Goal: Task Accomplishment & Management: Complete application form

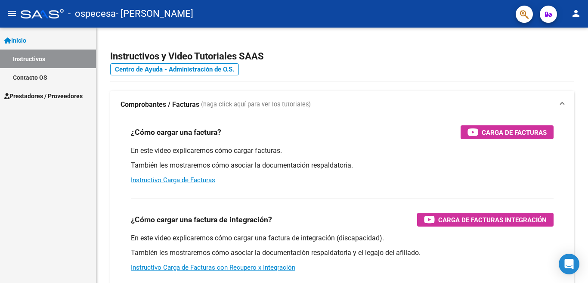
click at [11, 14] on mat-icon "menu" at bounding box center [12, 13] width 10 height 10
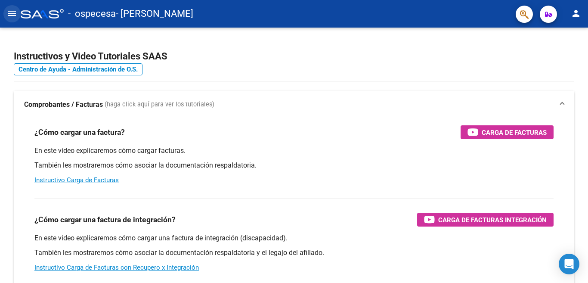
click at [6, 20] on button "menu" at bounding box center [11, 13] width 17 height 17
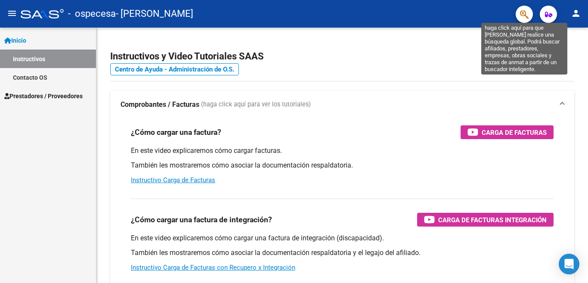
click at [528, 12] on icon "button" at bounding box center [524, 14] width 9 height 10
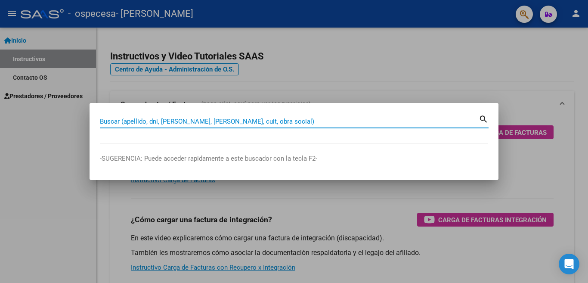
click at [477, 93] on div at bounding box center [294, 141] width 588 height 283
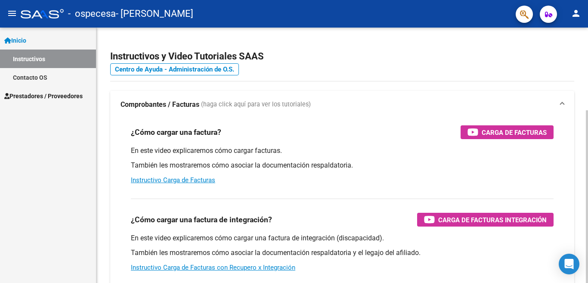
click at [565, 103] on mat-expansion-panel-header "Comprobantes / Facturas (haga click aquí para ver los tutoriales)" at bounding box center [342, 105] width 464 height 28
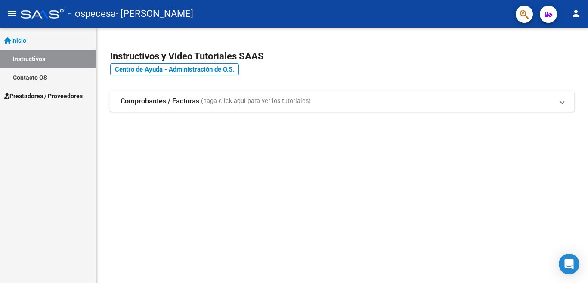
click at [563, 103] on span at bounding box center [561, 100] width 3 height 9
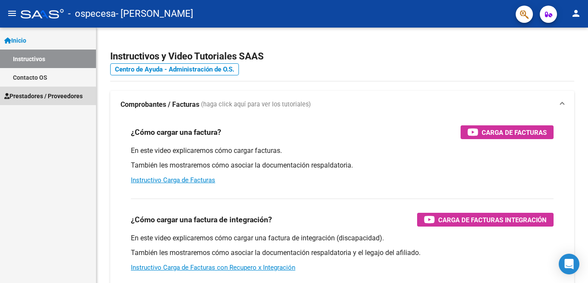
click at [79, 98] on span "Prestadores / Proveedores" at bounding box center [43, 95] width 78 height 9
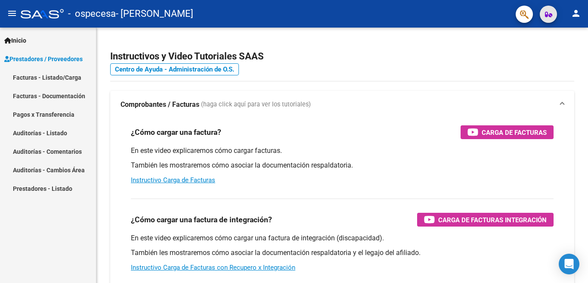
click at [555, 11] on button "button" at bounding box center [548, 14] width 17 height 17
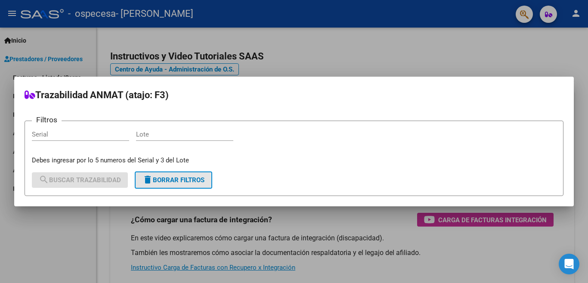
click at [180, 182] on span "delete Borrar Filtros" at bounding box center [173, 180] width 62 height 8
click at [317, 56] on div at bounding box center [294, 141] width 588 height 283
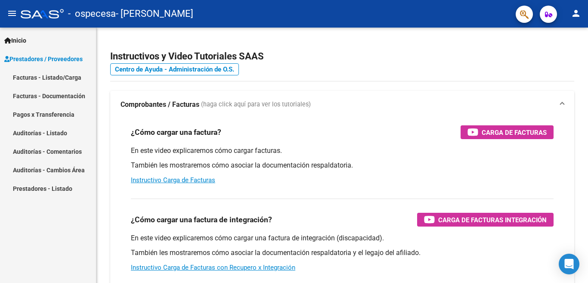
click at [26, 38] on span "Inicio" at bounding box center [15, 40] width 22 height 9
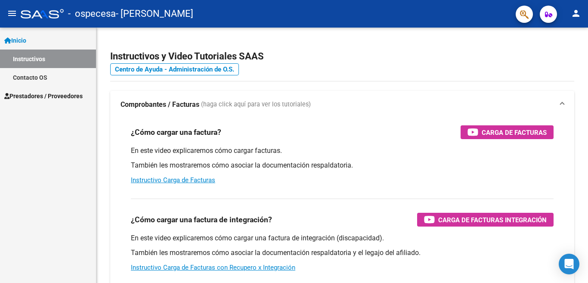
click at [13, 17] on mat-icon "menu" at bounding box center [12, 13] width 10 height 10
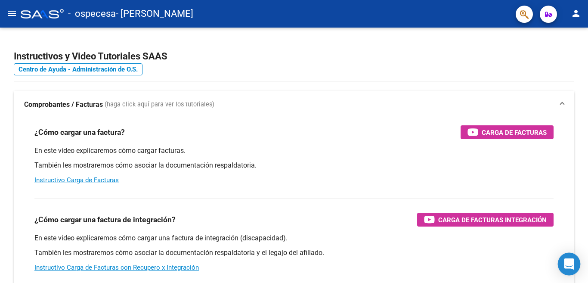
click at [572, 266] on icon "Open Intercom Messenger" at bounding box center [569, 263] width 10 height 11
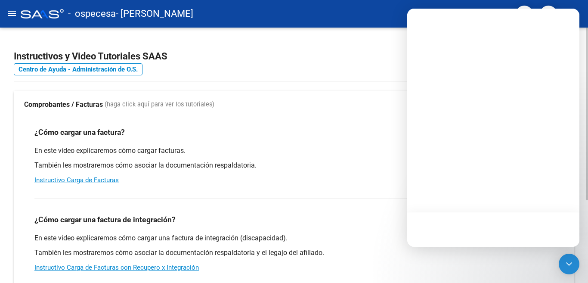
click at [331, 76] on app-root-component "Instructivos y Video Tutoriales SAAS Centro de Ayuda - Administración de O.S. C…" at bounding box center [294, 202] width 560 height 322
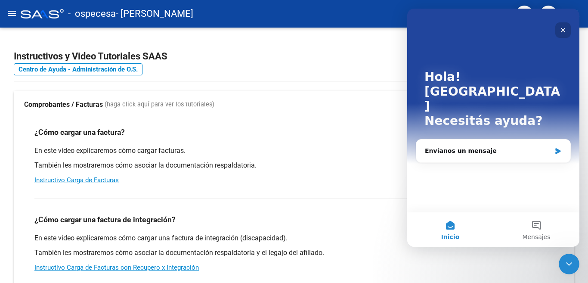
click at [562, 28] on icon "Cerrar" at bounding box center [563, 30] width 7 height 7
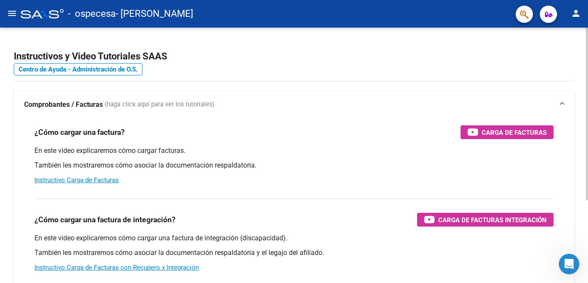
drag, startPoint x: 521, startPoint y: 141, endPoint x: 401, endPoint y: 161, distance: 121.6
click at [401, 161] on div "¿Cómo cargar una factura? Carga de Facturas En este video explicaremos cómo car…" at bounding box center [294, 154] width 540 height 73
click at [258, 139] on div "¿Cómo cargar una factura? Carga de Facturas" at bounding box center [293, 132] width 519 height 14
click at [9, 16] on mat-icon "menu" at bounding box center [12, 13] width 10 height 10
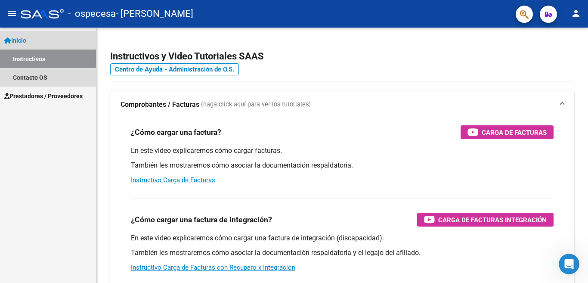
click at [20, 47] on link "Inicio" at bounding box center [48, 40] width 96 height 19
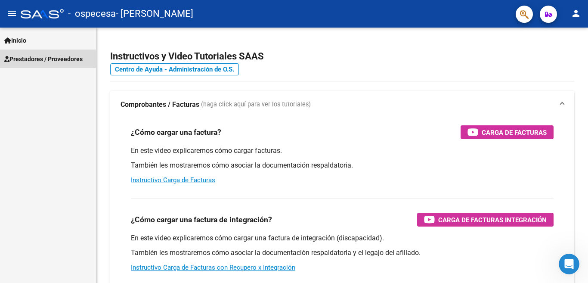
click at [22, 59] on span "Prestadores / Proveedores" at bounding box center [43, 58] width 78 height 9
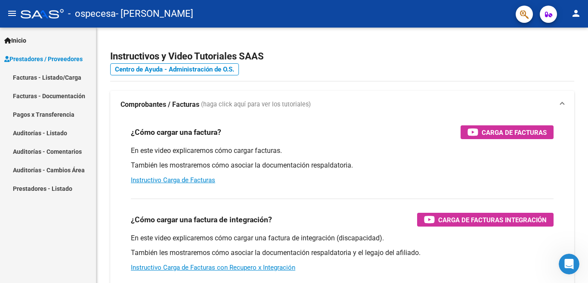
click at [37, 81] on link "Facturas - Listado/Carga" at bounding box center [48, 77] width 96 height 19
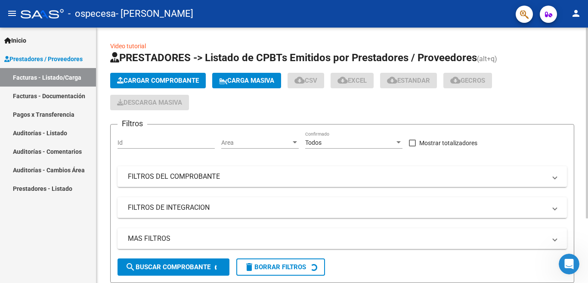
click at [153, 82] on span "Cargar Comprobante" at bounding box center [158, 81] width 82 height 8
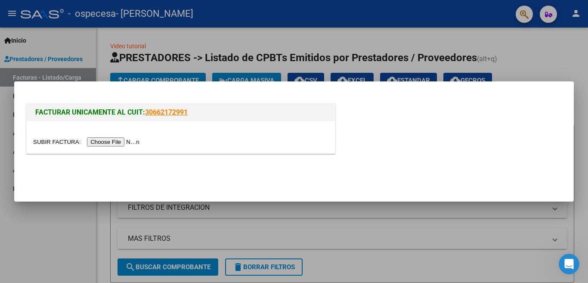
click at [115, 141] on input "file" at bounding box center [87, 141] width 109 height 9
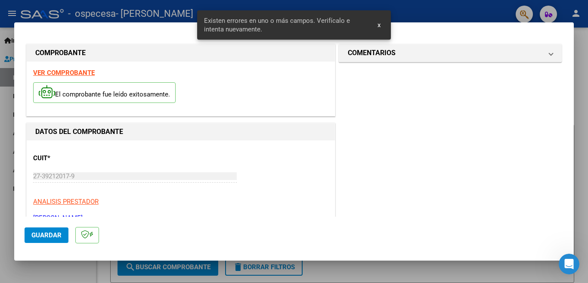
scroll to position [208, 0]
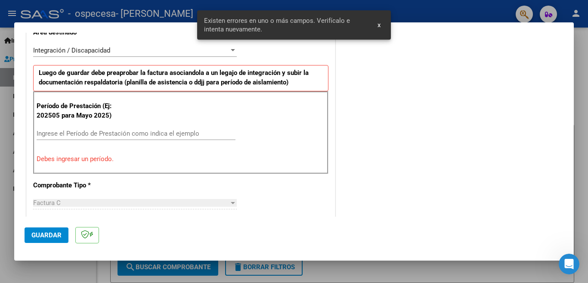
click at [106, 134] on input "Ingrese el Período de Prestación como indica el ejemplo" at bounding box center [136, 134] width 199 height 8
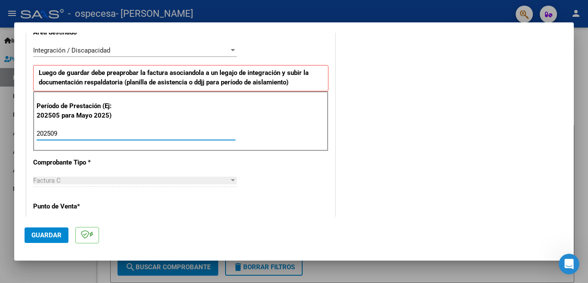
type input "202509"
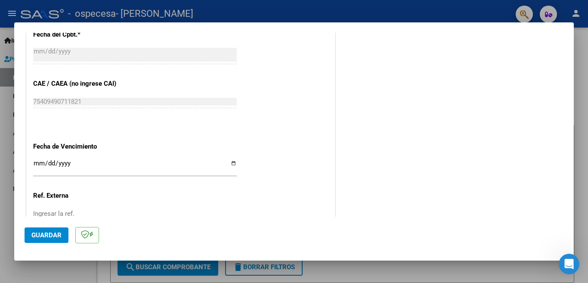
scroll to position [511, 0]
click at [132, 208] on input "Ingresar la ref." at bounding box center [135, 212] width 204 height 8
click at [341, 218] on mat-dialog-actions "Guardar" at bounding box center [294, 234] width 539 height 34
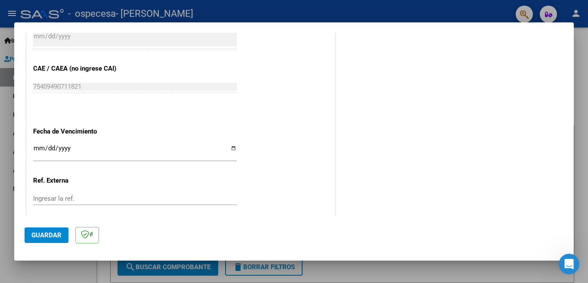
scroll to position [521, 0]
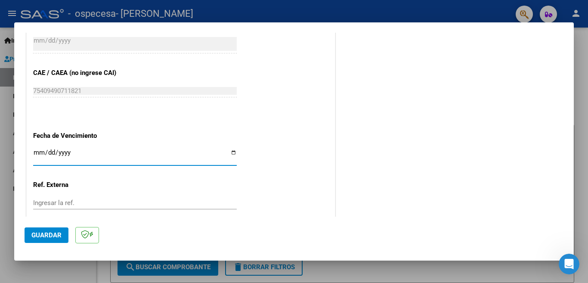
click at [228, 149] on input "Ingresar la fecha" at bounding box center [135, 156] width 204 height 14
click at [231, 149] on input "Ingresar la fecha" at bounding box center [135, 156] width 204 height 14
type input "[DATE]"
click at [49, 233] on span "Guardar" at bounding box center [46, 235] width 30 height 8
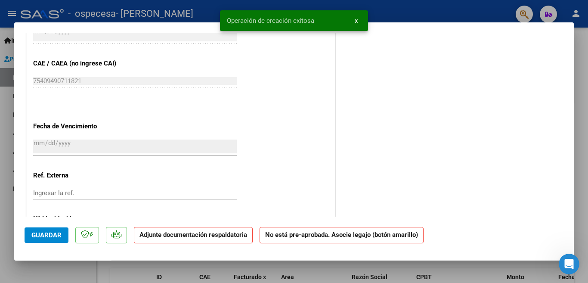
scroll to position [0, 0]
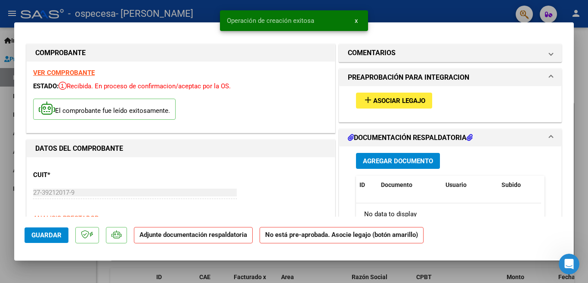
click at [373, 103] on span "Asociar Legajo" at bounding box center [399, 101] width 52 height 8
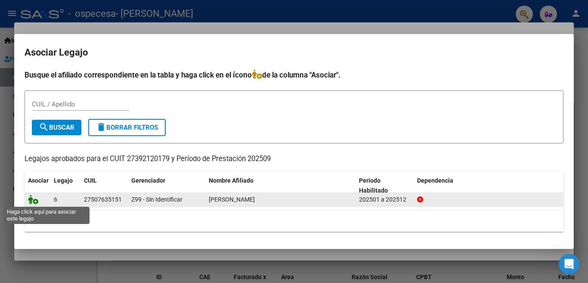
click at [31, 199] on icon at bounding box center [33, 199] width 10 height 9
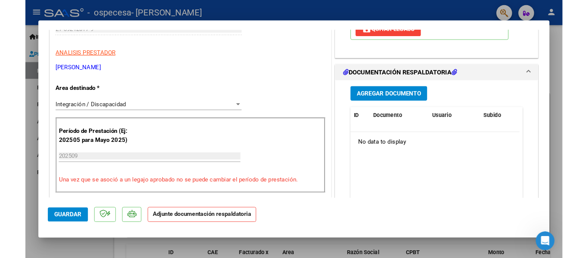
scroll to position [178, 0]
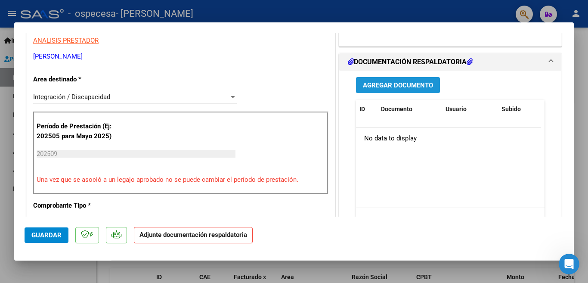
click at [425, 87] on span "Agregar Documento" at bounding box center [398, 85] width 70 height 8
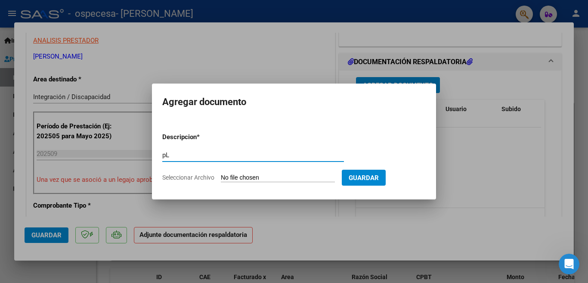
type input "p"
type input "Planilla de asistencia"
click at [260, 160] on div "Planilla de asistencia Escriba aquí una descripcion" at bounding box center [253, 154] width 182 height 13
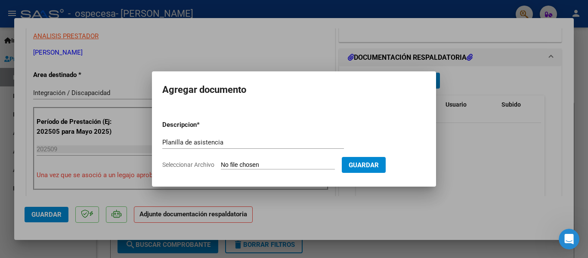
click at [257, 165] on input "Seleccionar Archivo" at bounding box center [278, 165] width 114 height 8
click at [235, 164] on input "Seleccionar Archivo" at bounding box center [278, 165] width 114 height 8
type input "C:\fakepath\Pres [PERSON_NAME] [DATE].pdf"
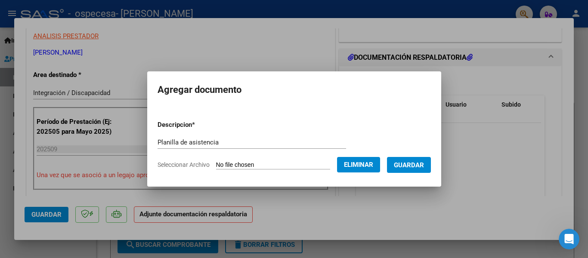
click at [405, 166] on span "Guardar" at bounding box center [409, 165] width 30 height 8
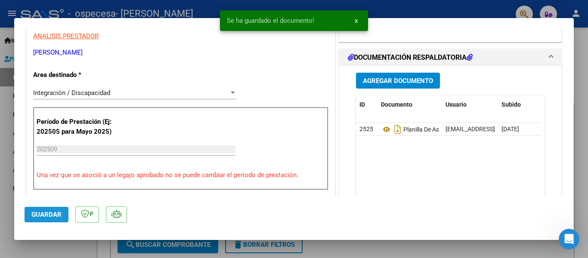
click at [50, 212] on span "Guardar" at bounding box center [46, 215] width 30 height 8
